Goal: Information Seeking & Learning: Learn about a topic

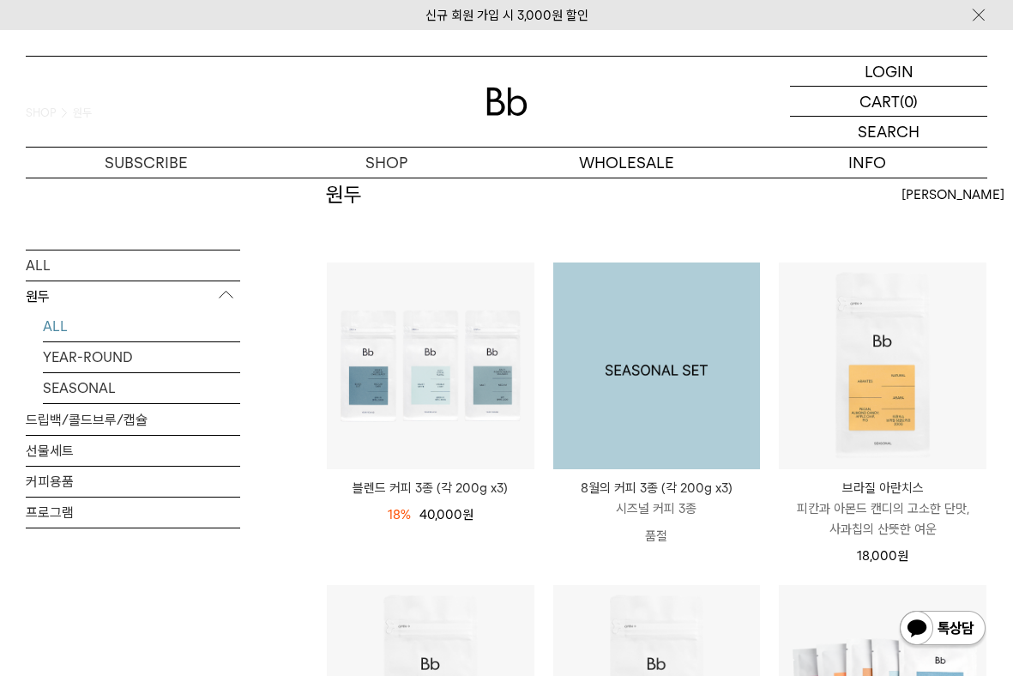
scroll to position [129, 0]
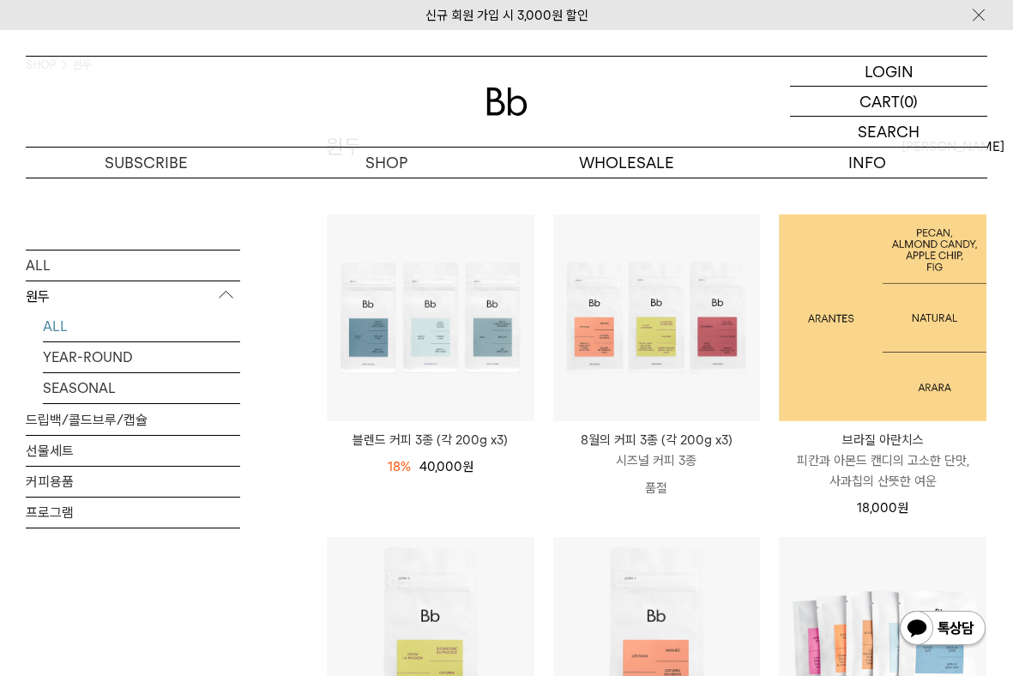
click at [877, 390] on img at bounding box center [881, 317] width 207 height 207
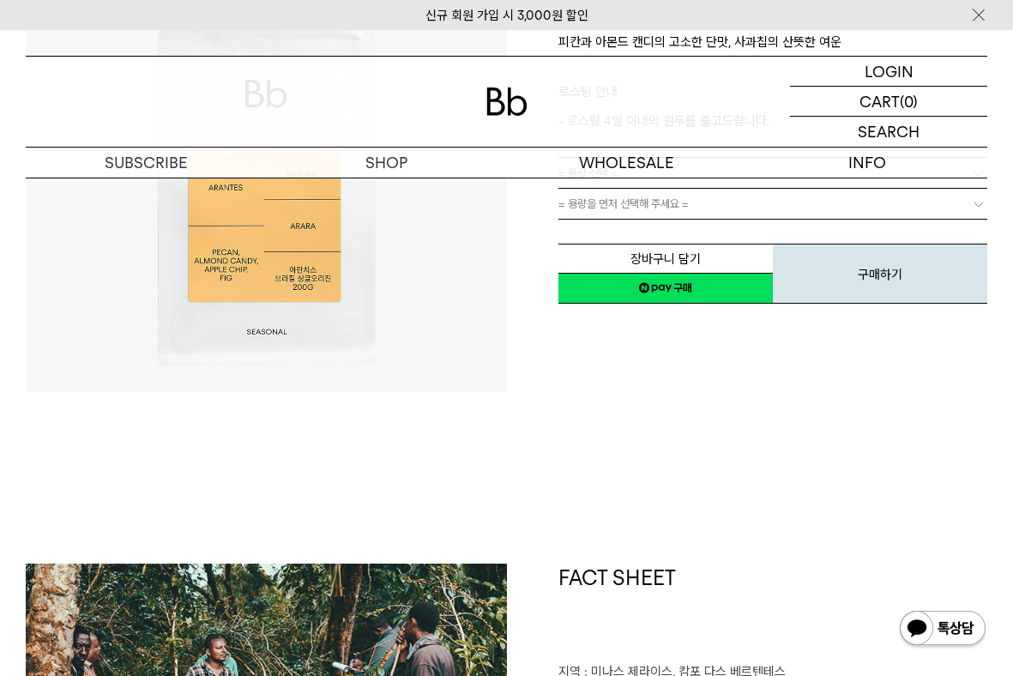
scroll to position [313, 0]
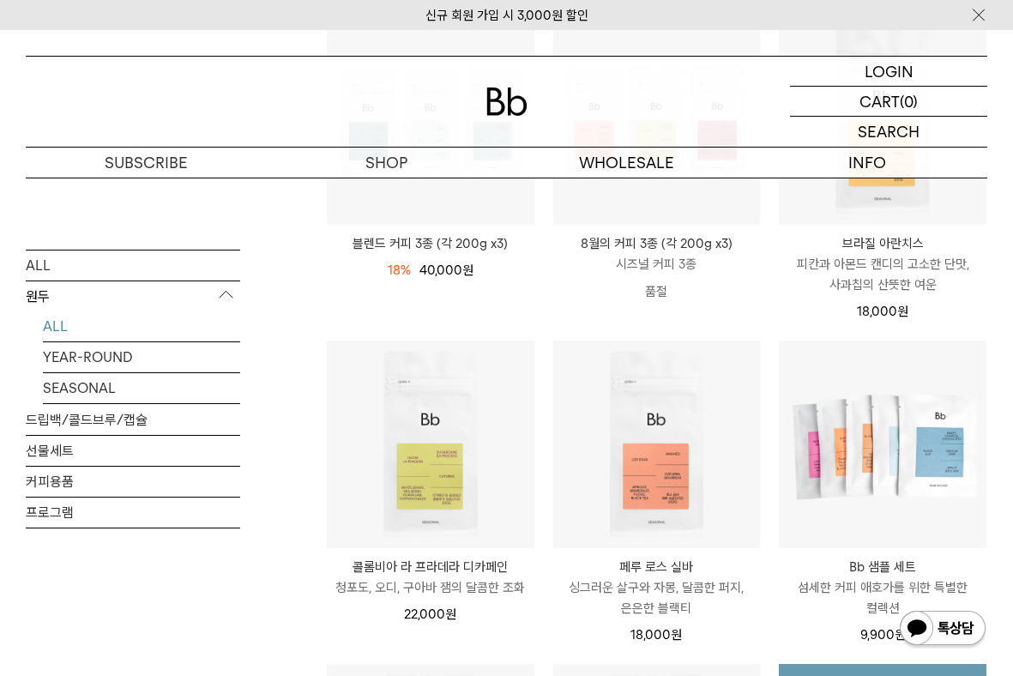
scroll to position [320, 0]
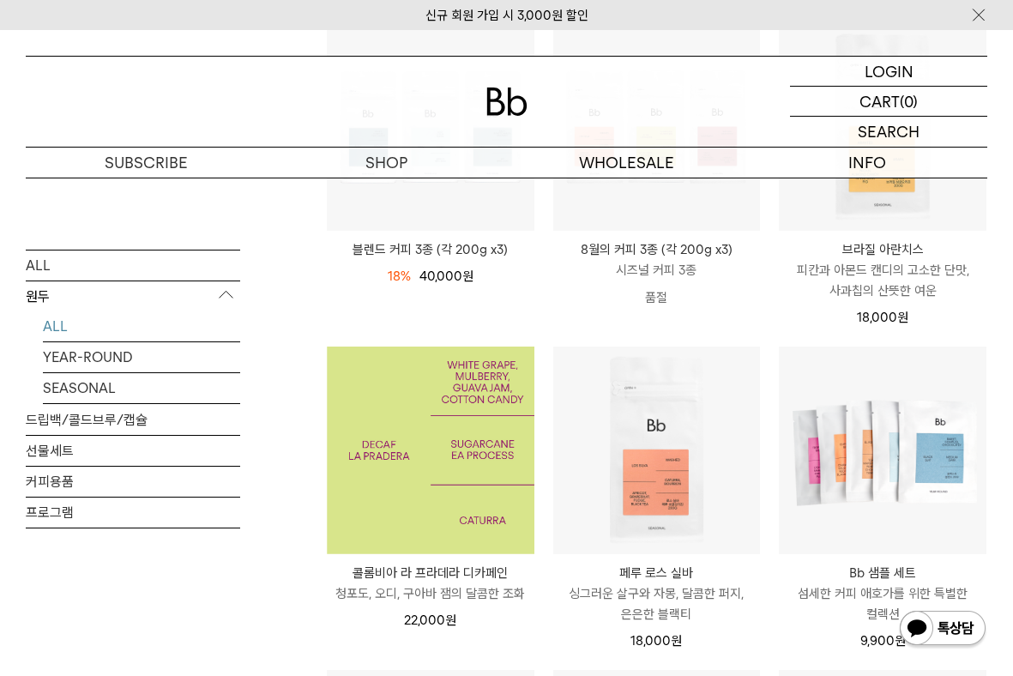
click at [490, 472] on img at bounding box center [430, 449] width 207 height 207
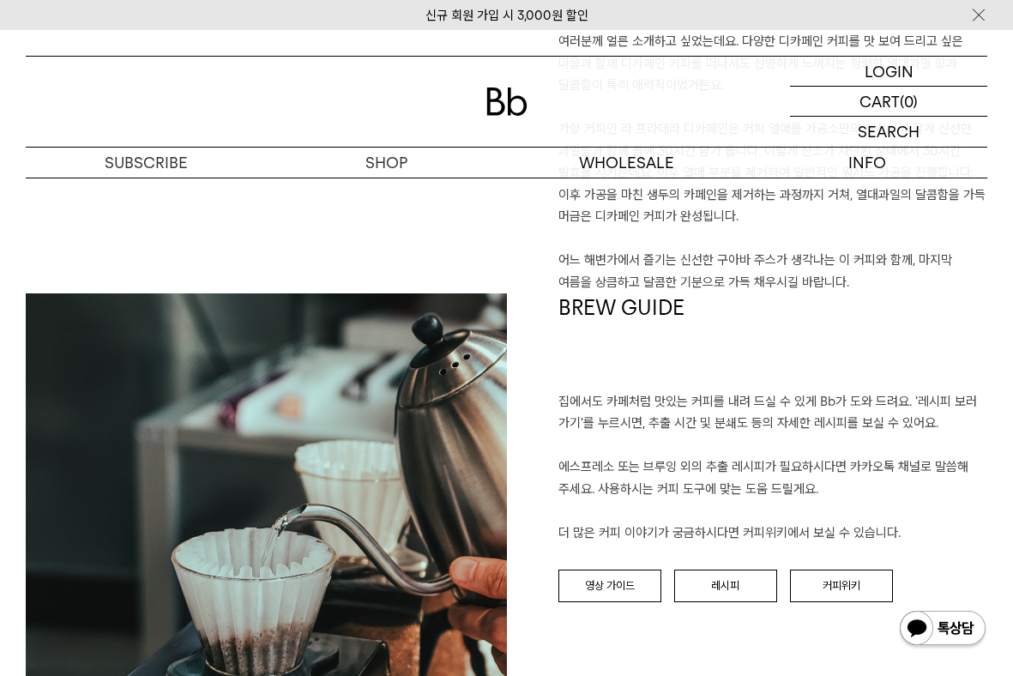
scroll to position [1308, 0]
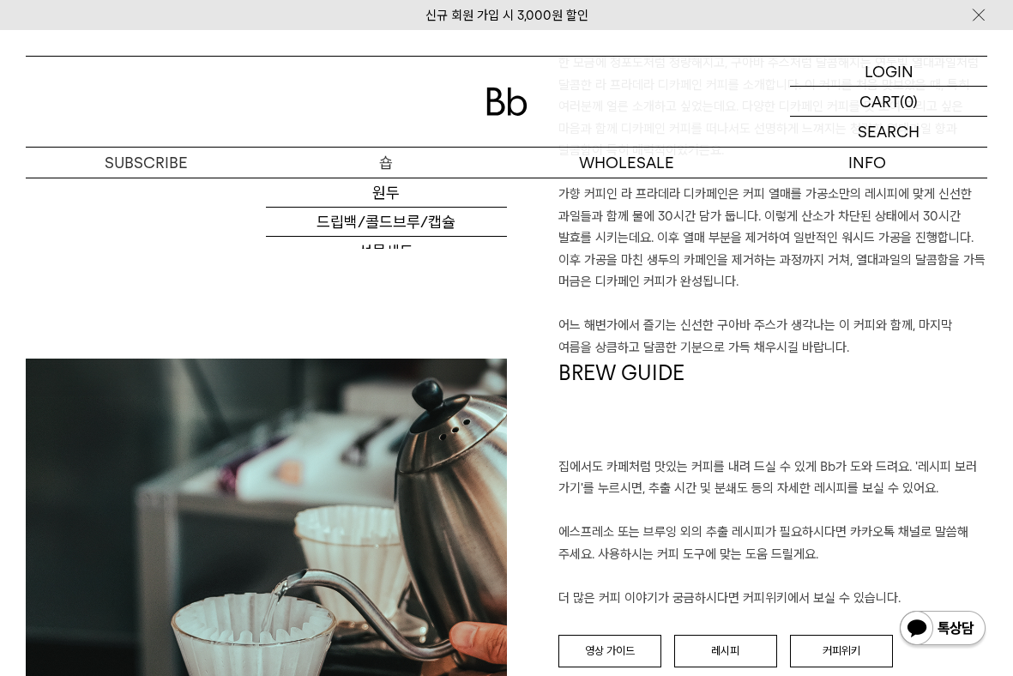
click at [405, 167] on p "숍" at bounding box center [386, 162] width 240 height 30
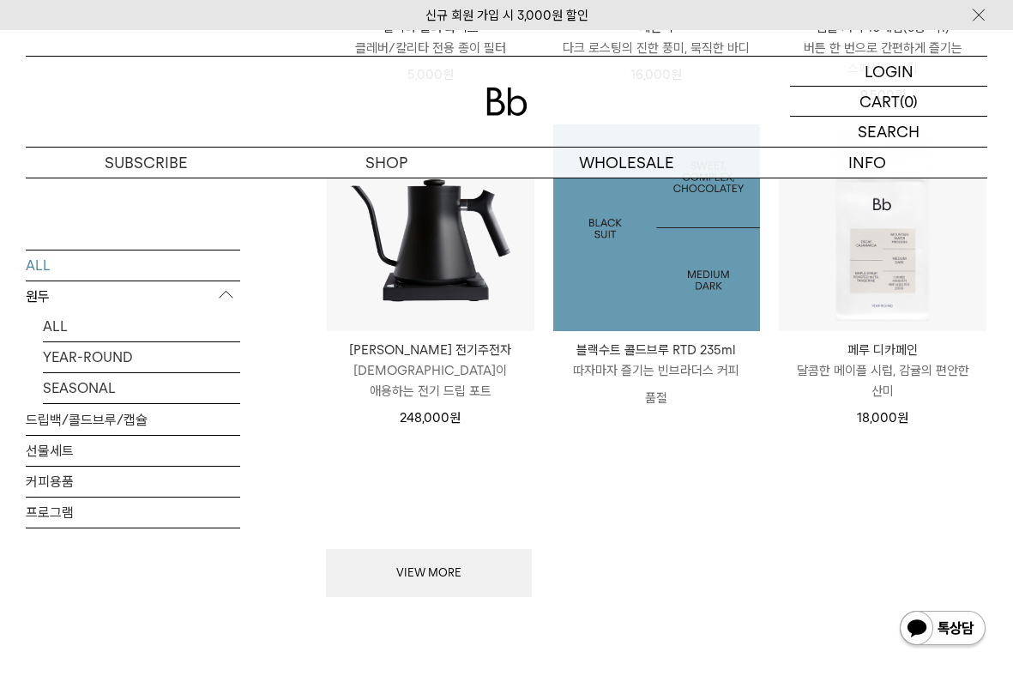
scroll to position [1995, 0]
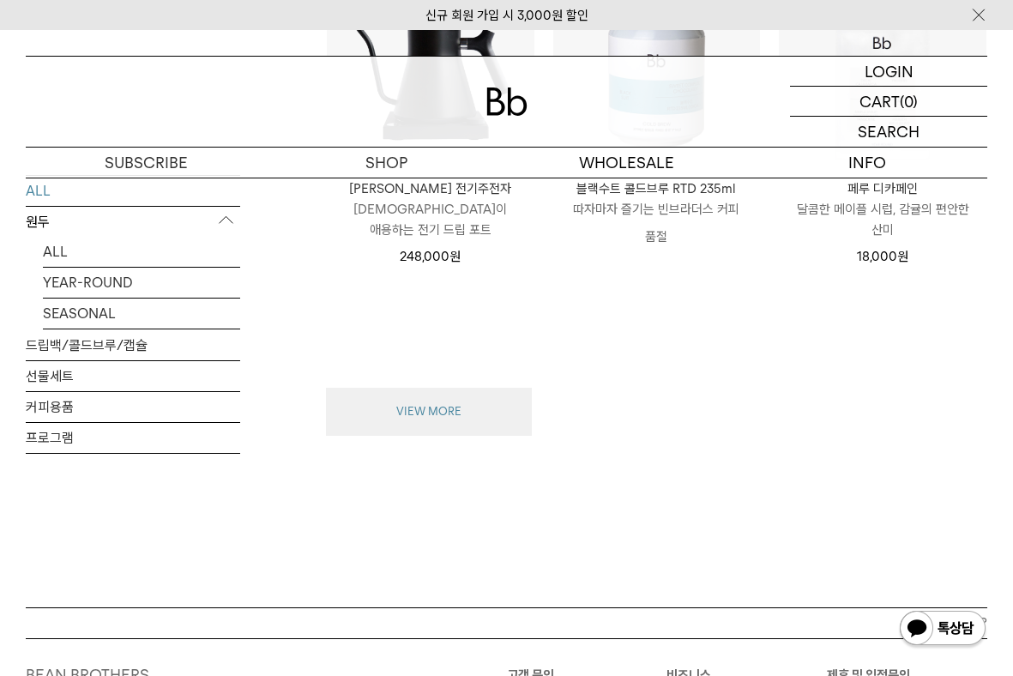
click at [491, 405] on button "VIEW MORE" at bounding box center [429, 412] width 206 height 48
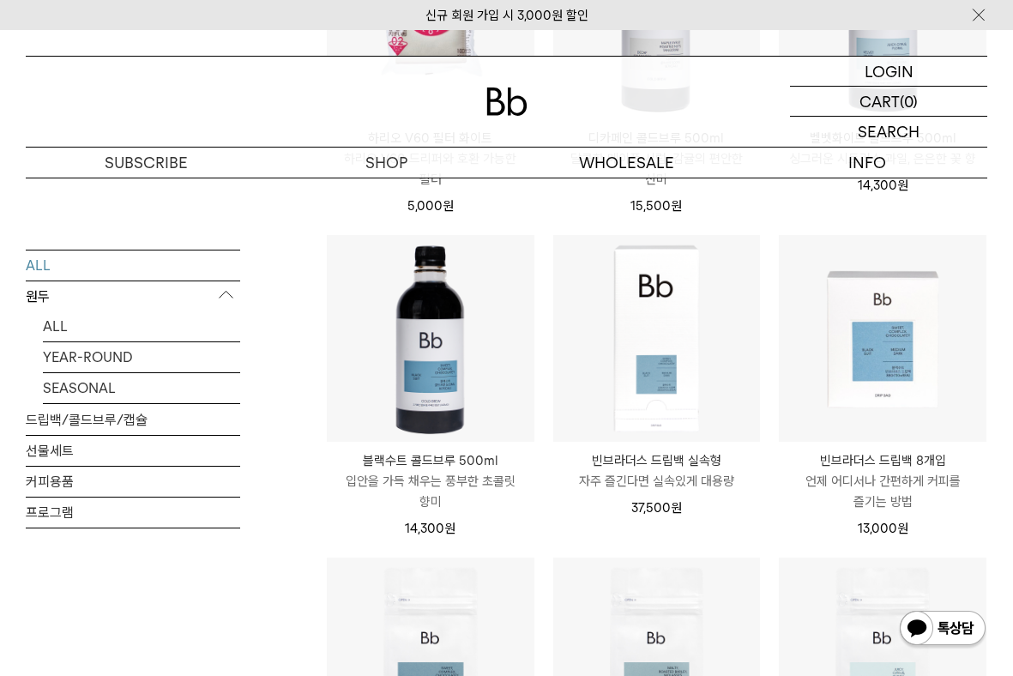
scroll to position [2690, 0]
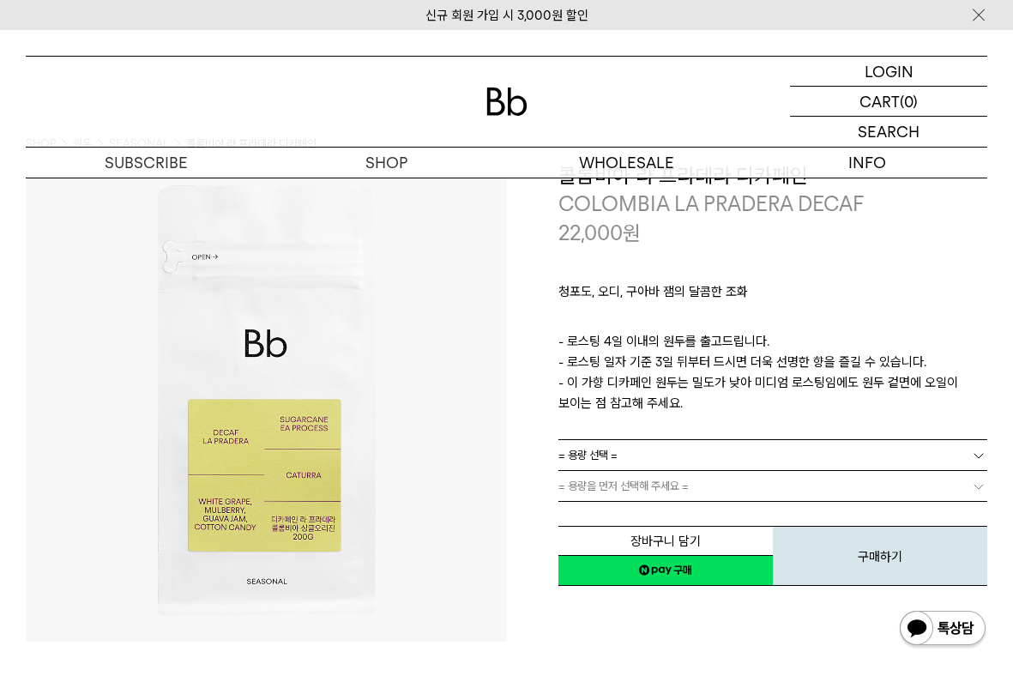
scroll to position [53, 0]
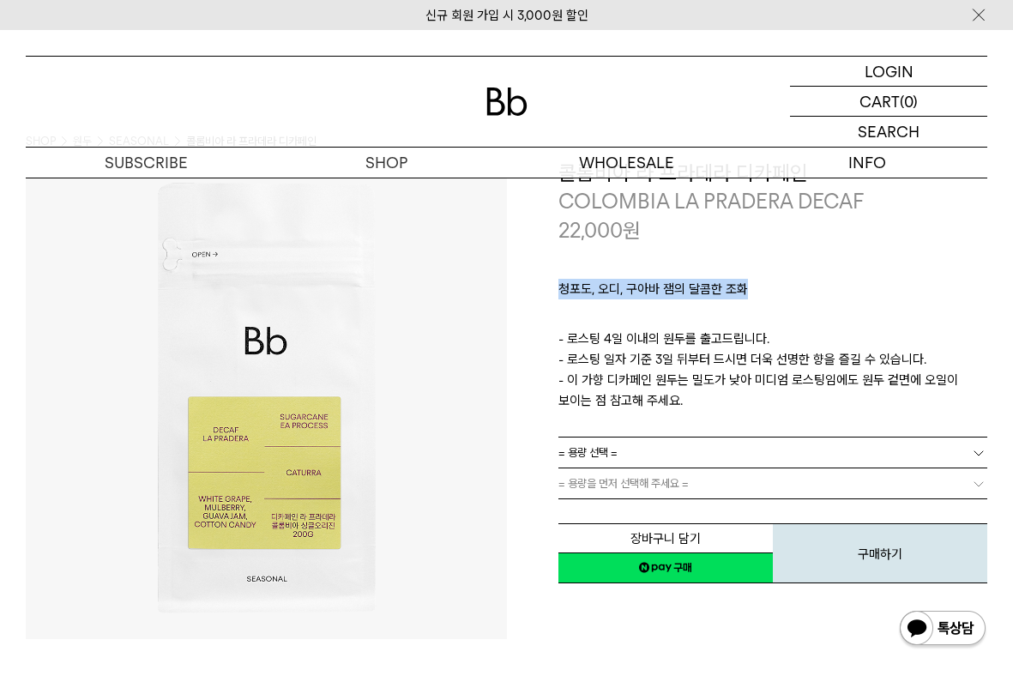
drag, startPoint x: 745, startPoint y: 285, endPoint x: 524, endPoint y: 285, distance: 221.2
click at [524, 285] on div "**********" at bounding box center [747, 372] width 481 height 427
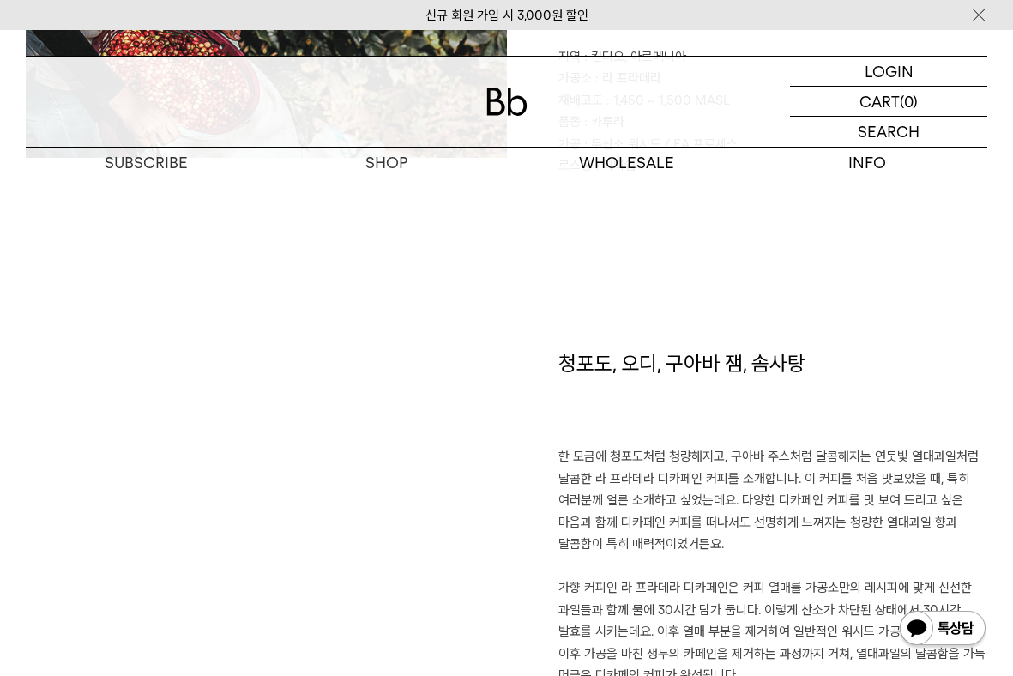
scroll to position [995, 0]
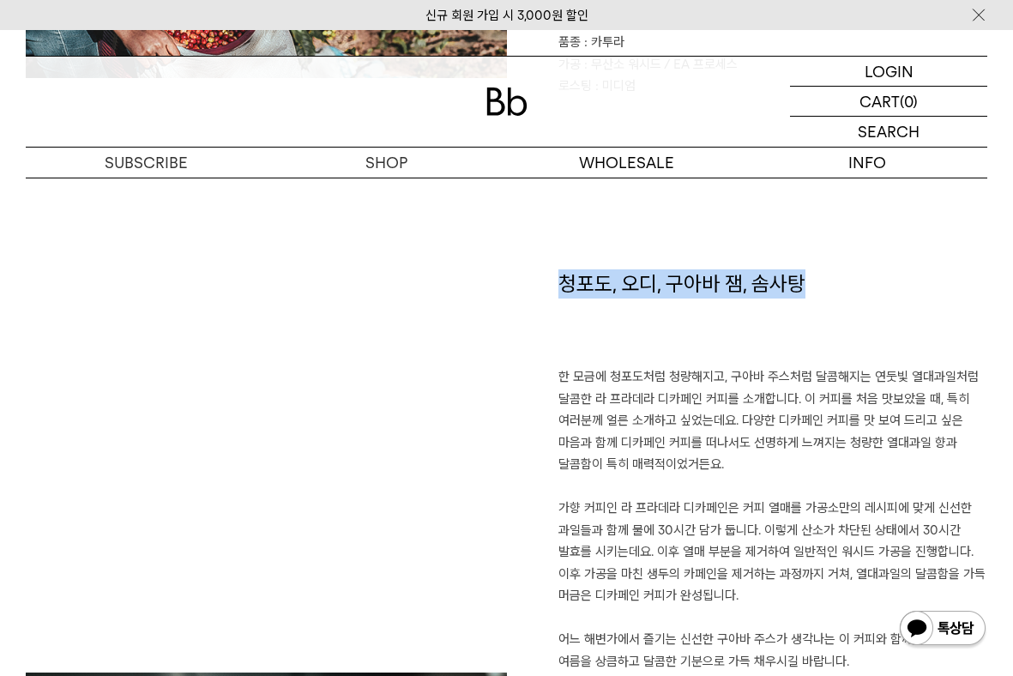
drag, startPoint x: 829, startPoint y: 290, endPoint x: 518, endPoint y: 283, distance: 311.3
click at [518, 283] on div "청포도, 오디, 구아바 잼, 솜사탕 한 모금에 청포도처럼 청량해지고, 구아바 주스처럼 달콤해지는 연둣빛 열대과일처럼 달콤한 라 프라데라 디카페…" at bounding box center [747, 471] width 481 height 404
copy h1 "청포도, 오디, 구아바 잼, 솜사탕"
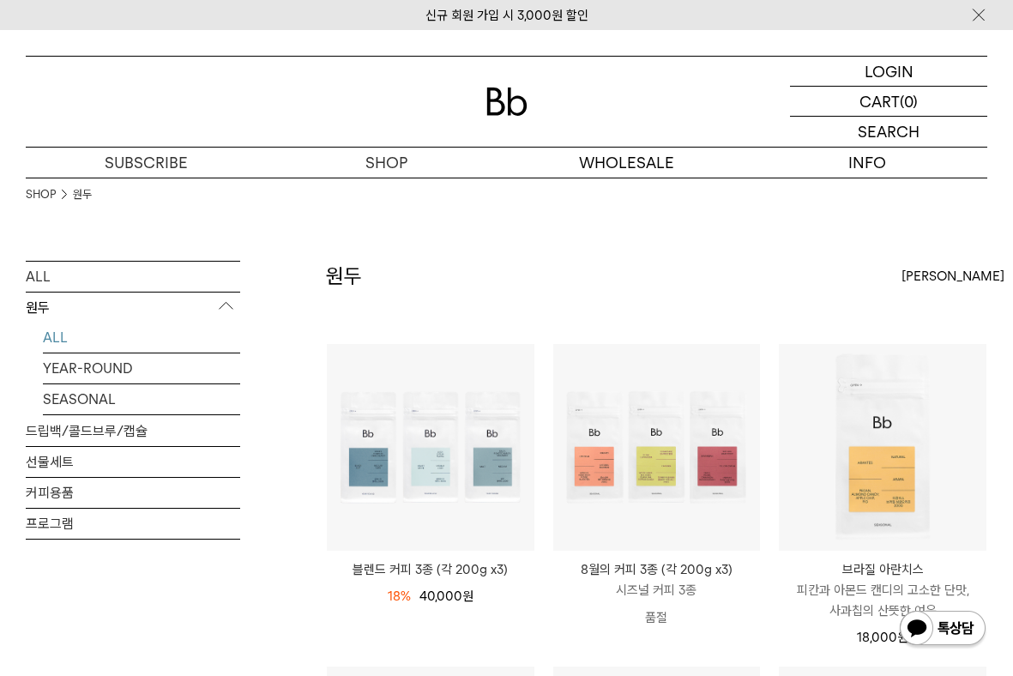
scroll to position [320, 0]
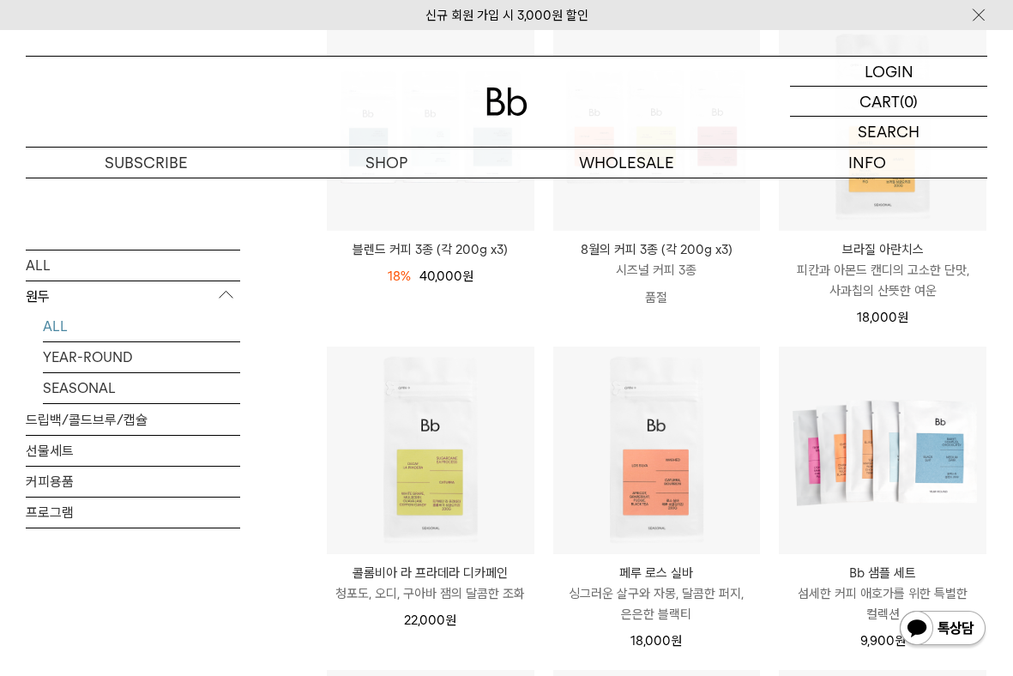
click at [879, 243] on p "브라질 아란치스" at bounding box center [881, 249] width 207 height 21
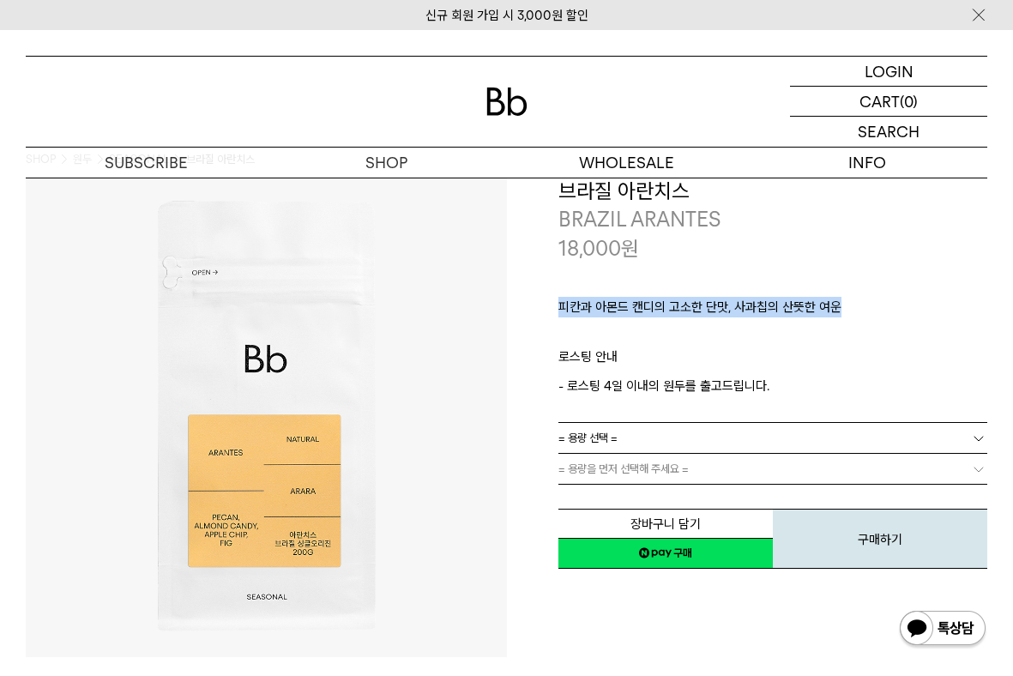
drag, startPoint x: 888, startPoint y: 309, endPoint x: 533, endPoint y: 291, distance: 355.4
click at [533, 291] on div "**********" at bounding box center [747, 374] width 481 height 394
copy p "피칸과 아몬드 캔디의 고소한 단맛, 사과칩의 산뜻한 여운"
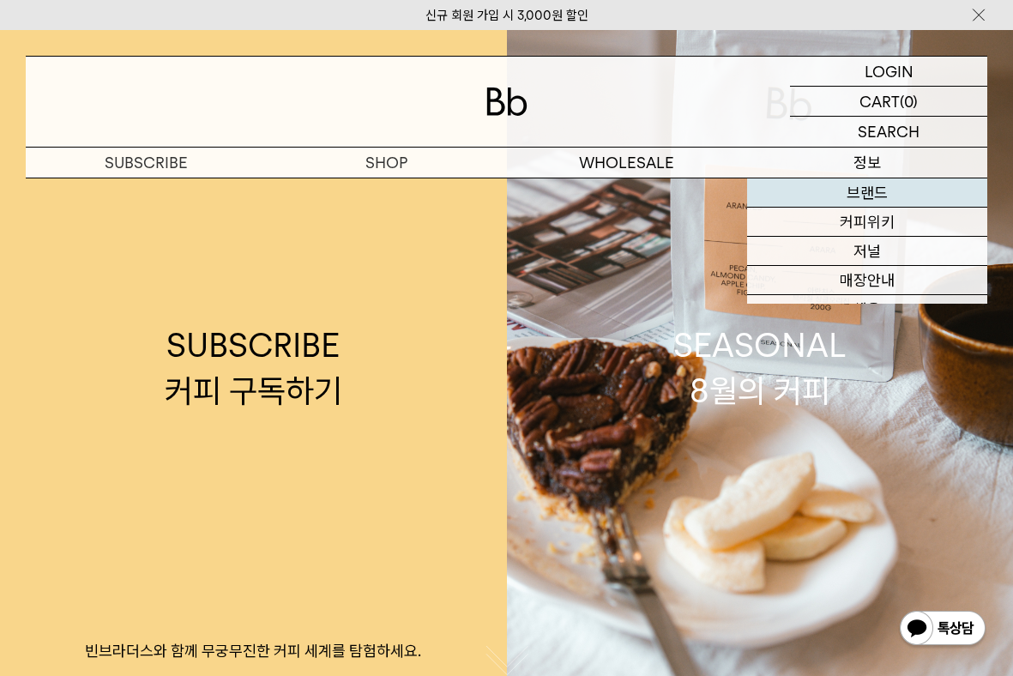
click at [869, 182] on link "브랜드" at bounding box center [867, 192] width 240 height 29
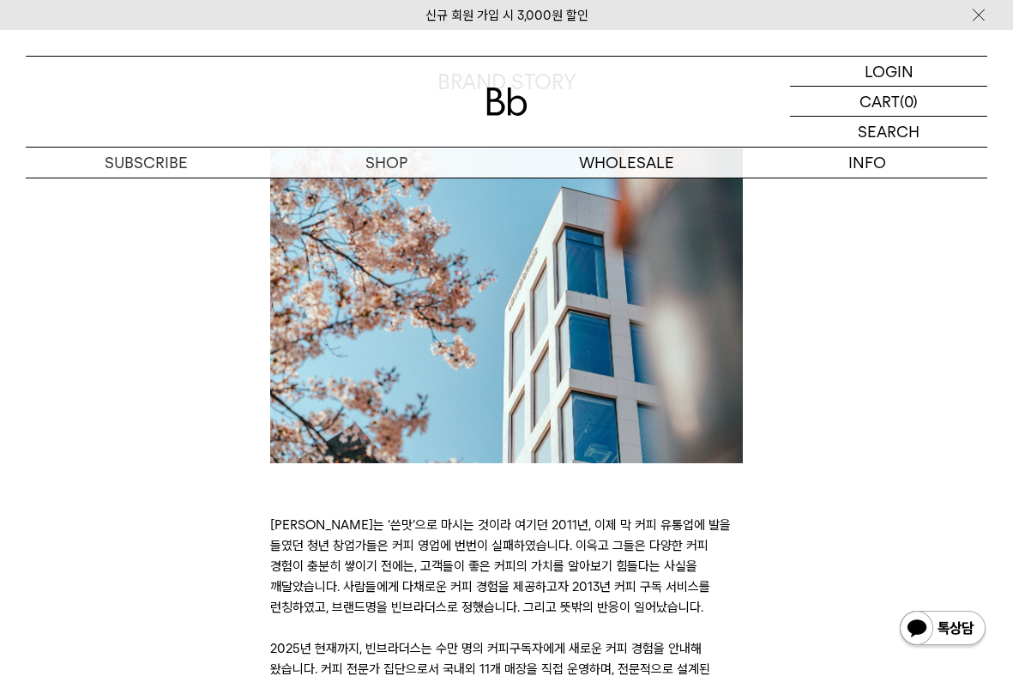
scroll to position [442, 0]
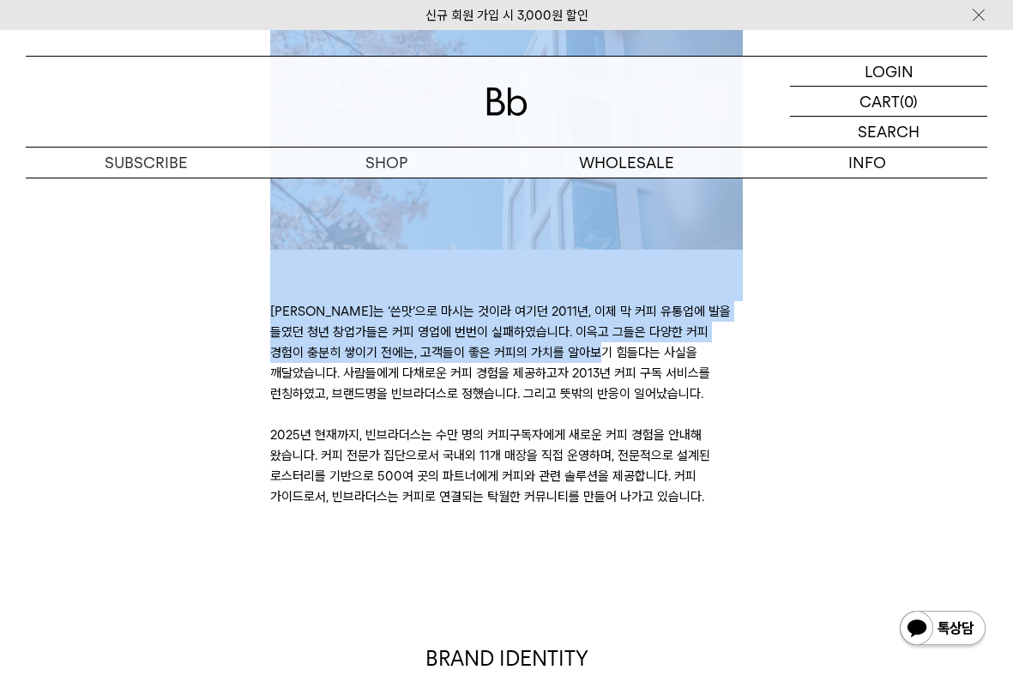
drag, startPoint x: 233, startPoint y: 287, endPoint x: 554, endPoint y: 582, distance: 435.7
click at [353, 357] on div "BRAND STORY [PERSON_NAME]는 ‘쓴맛’으로 마시는 것이라 여기던 2011년, 이제 막 커피 유통업에 발을 들였던 청년 창업가…" at bounding box center [506, 180] width 978 height 652
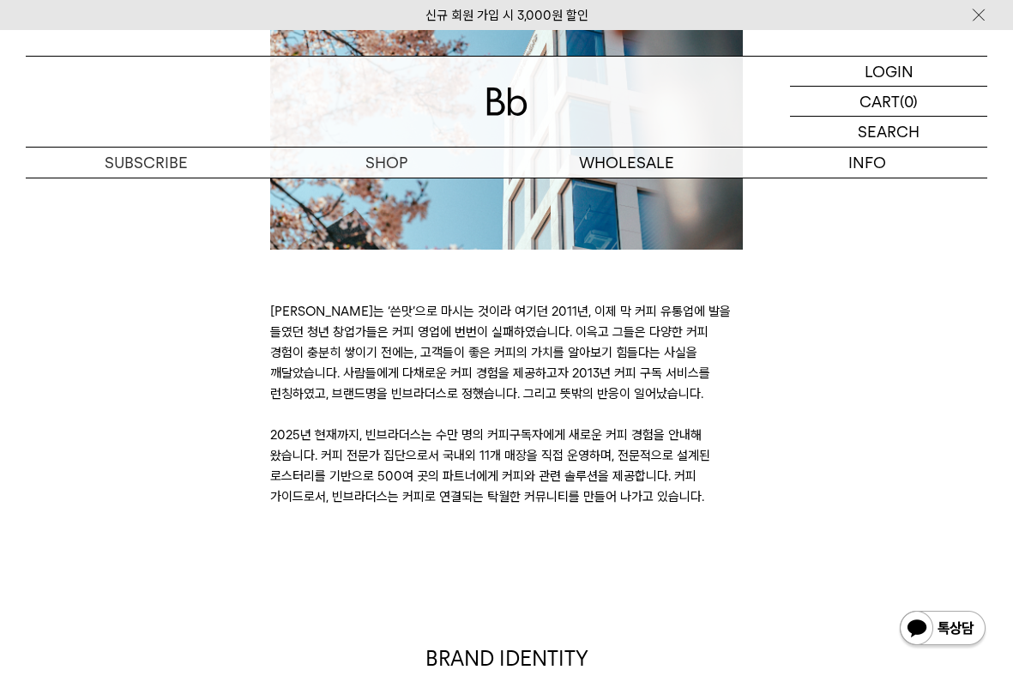
click at [768, 448] on div "BRAND STORY [PERSON_NAME]는 ‘쓴맛’으로 마시는 것이라 여기던 2011년, 이제 막 커피 유통업에 발을 들였던 청년 창업가…" at bounding box center [506, 180] width 978 height 652
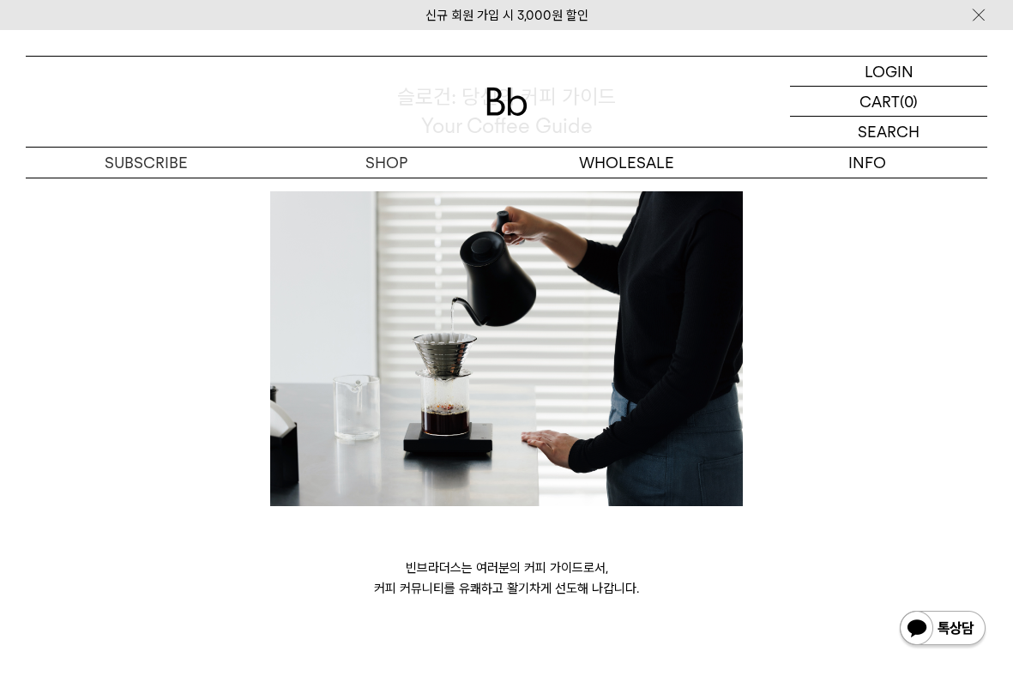
scroll to position [4083, 0]
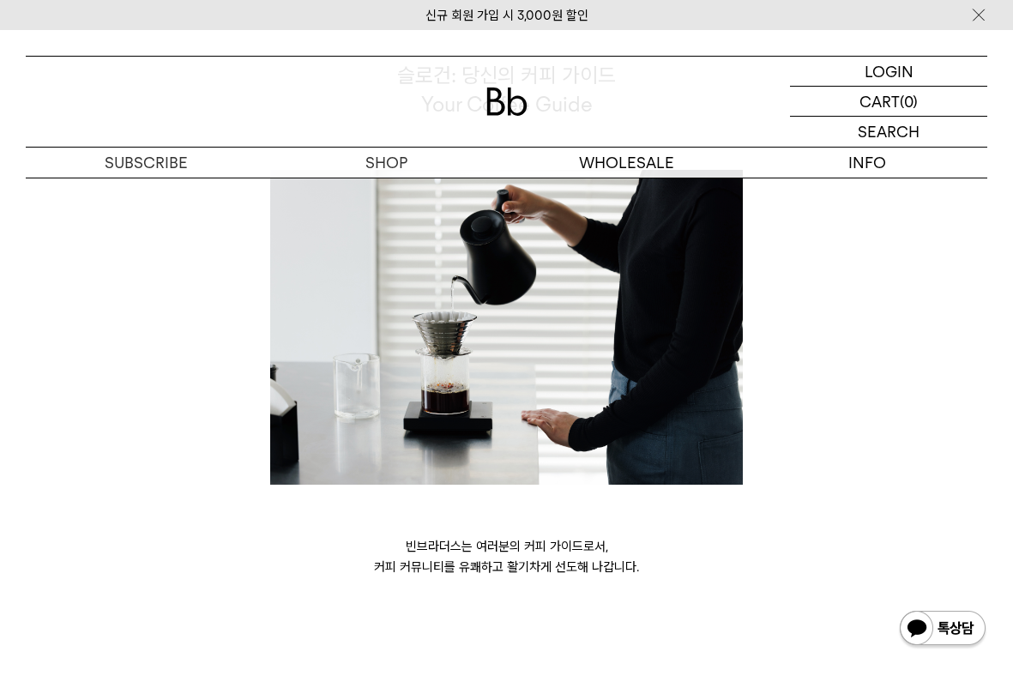
drag, startPoint x: 246, startPoint y: 281, endPoint x: 997, endPoint y: 637, distance: 831.0
copy div "lor ‘ip’do sit ame con 9833a, el s do eius te inc ut labor et dol mag aliquae. …"
click at [671, 407] on img at bounding box center [506, 327] width 472 height 315
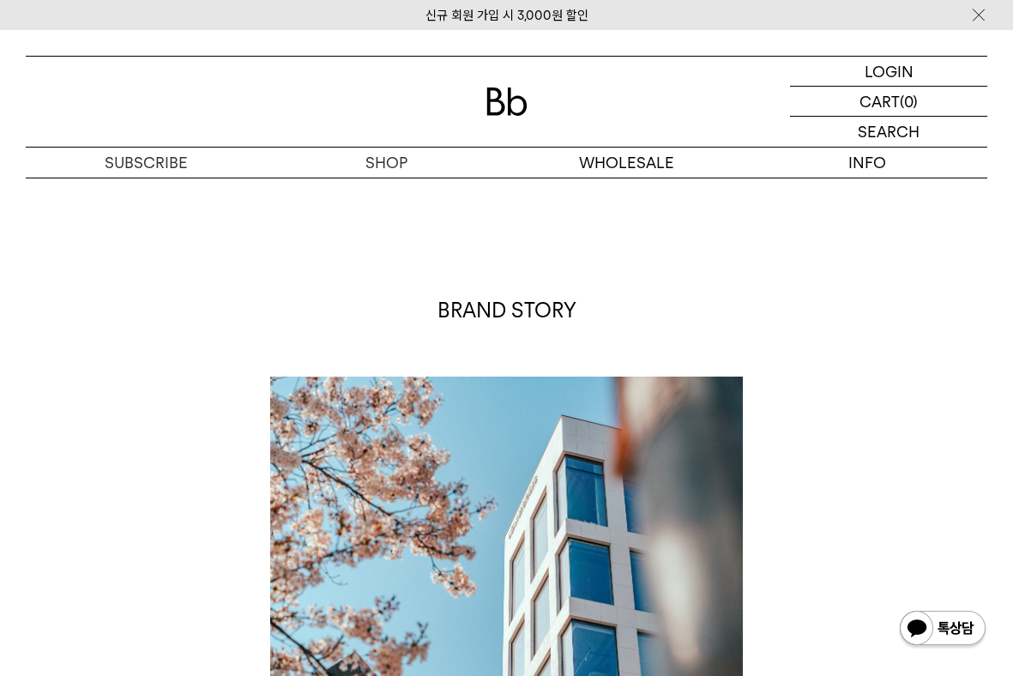
scroll to position [0, 0]
